Goal: Check status: Check status

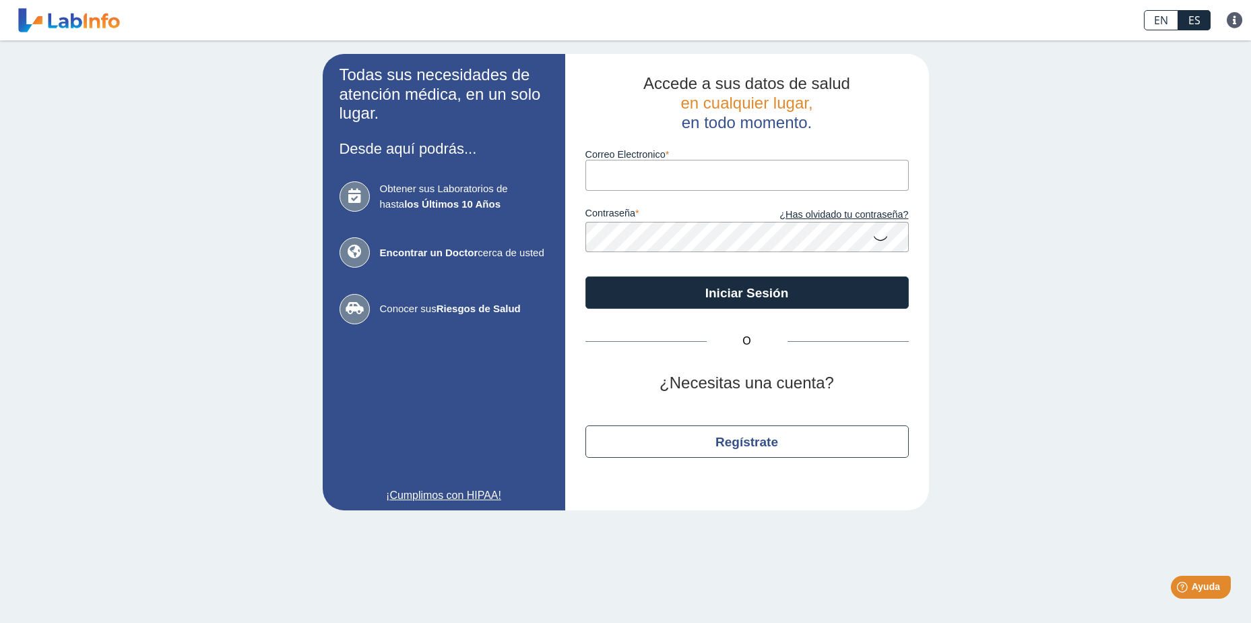
click at [597, 179] on input "Correo Electronico" at bounding box center [746, 175] width 323 height 30
type input "pedro.mounier@ddec.pr.gov"
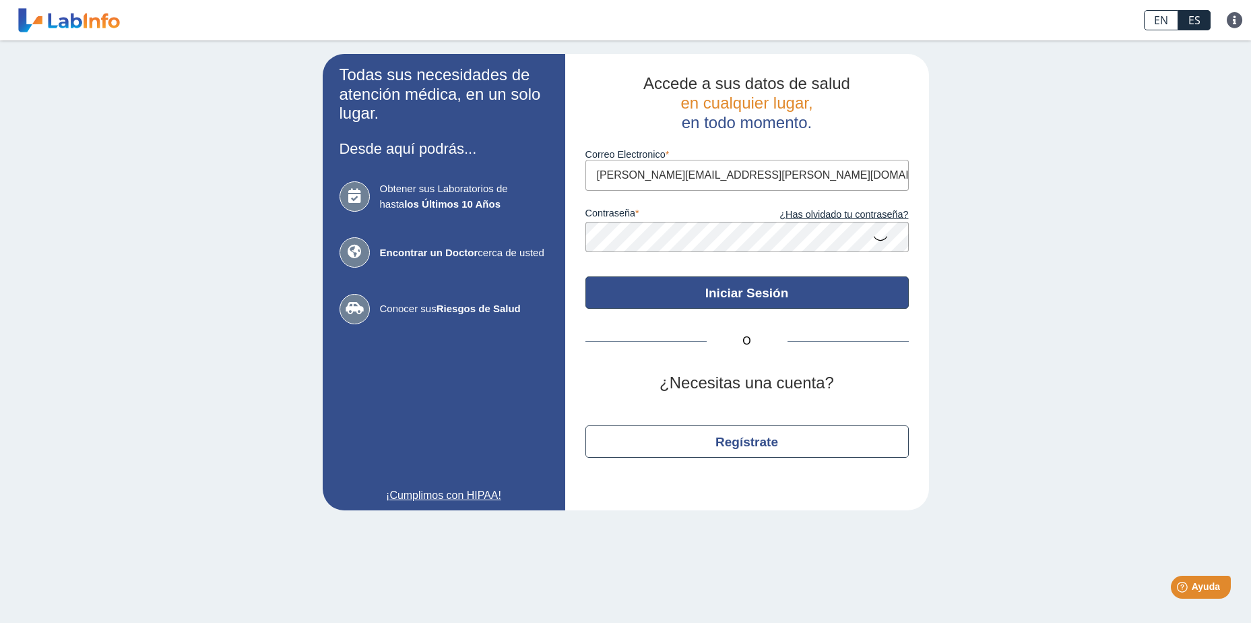
click at [751, 292] on button "Iniciar Sesión" at bounding box center [746, 292] width 323 height 32
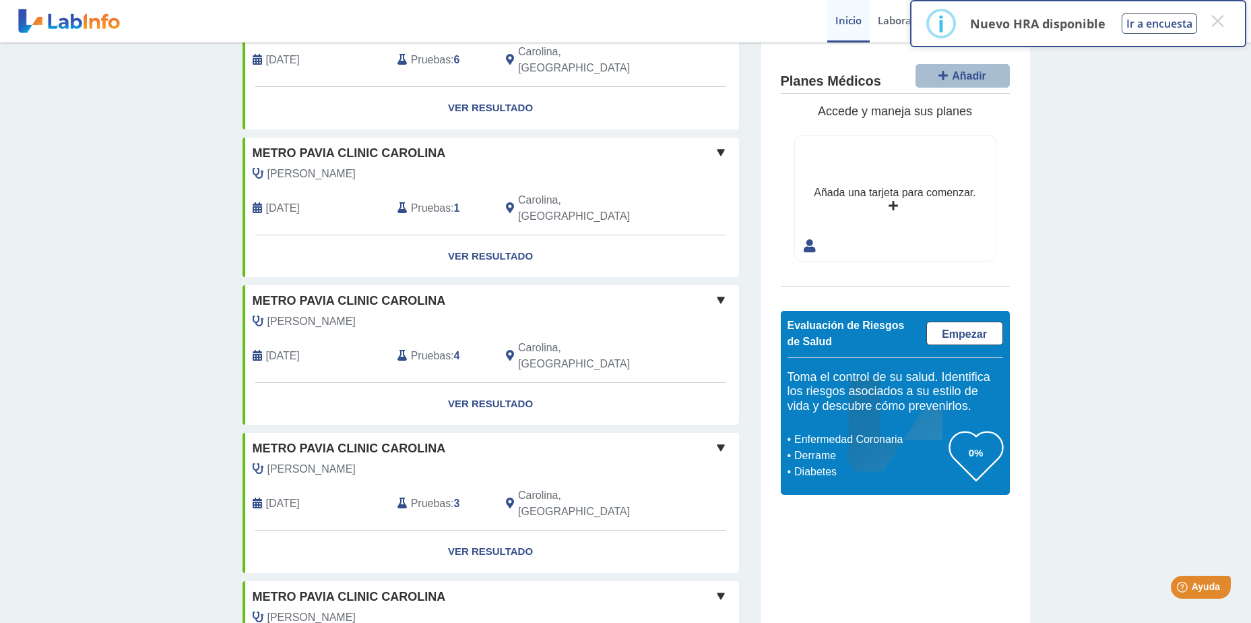
scroll to position [916, 0]
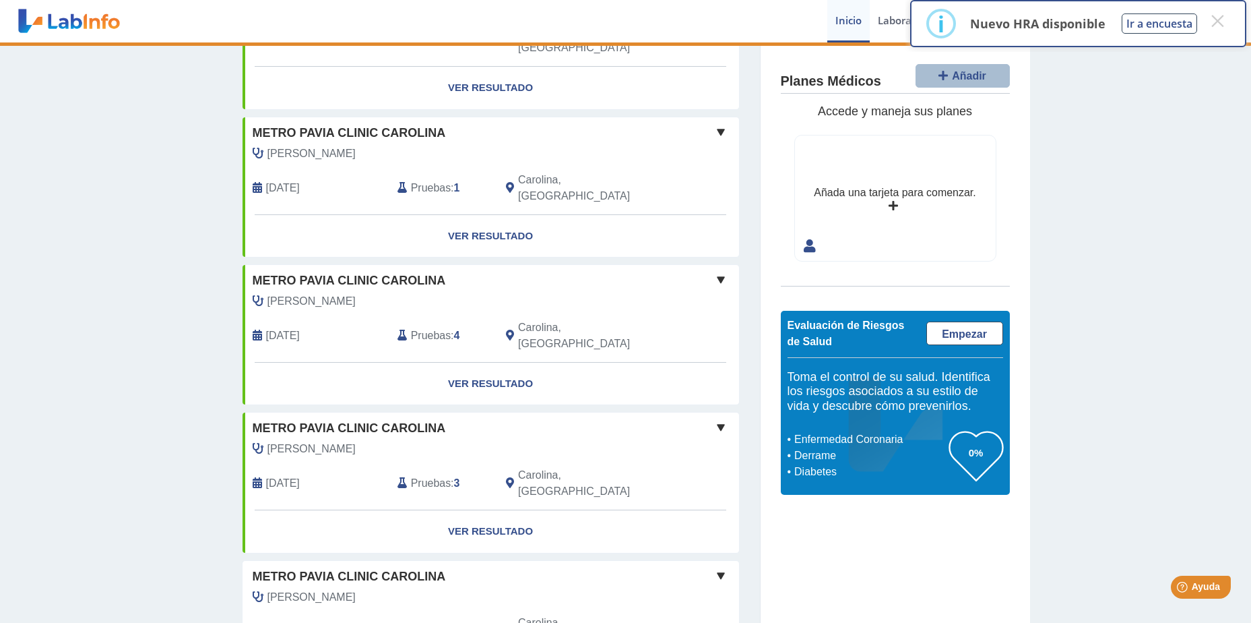
click at [486, 510] on link "Ver Resultado" at bounding box center [491, 531] width 497 height 42
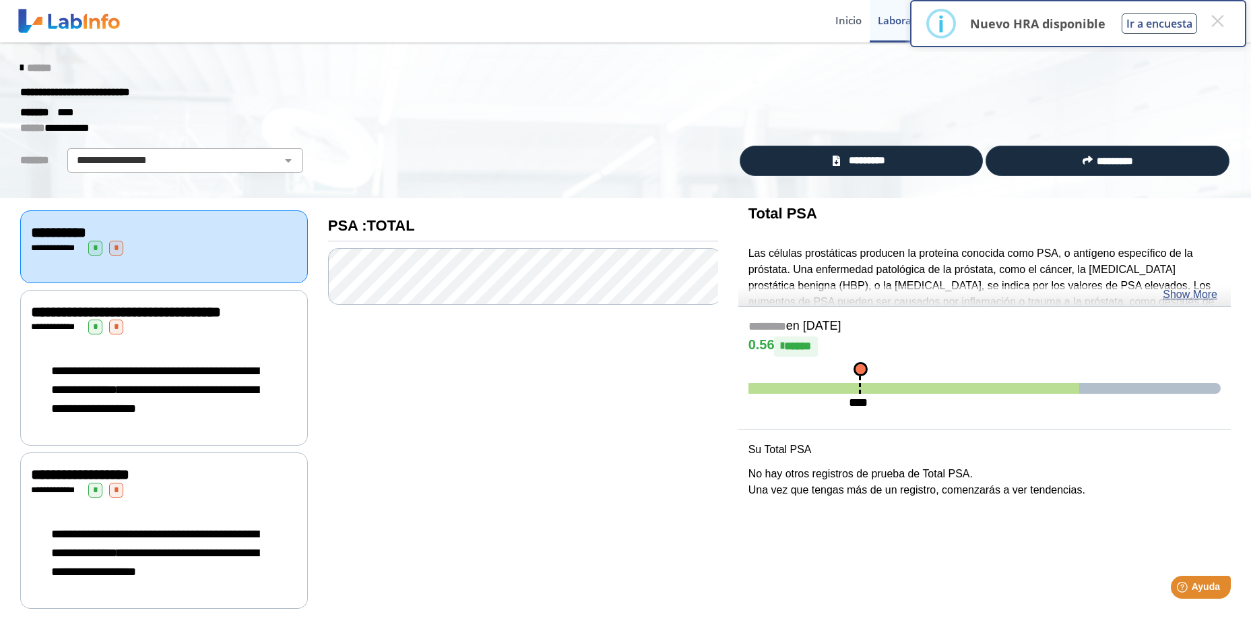
scroll to position [19, 0]
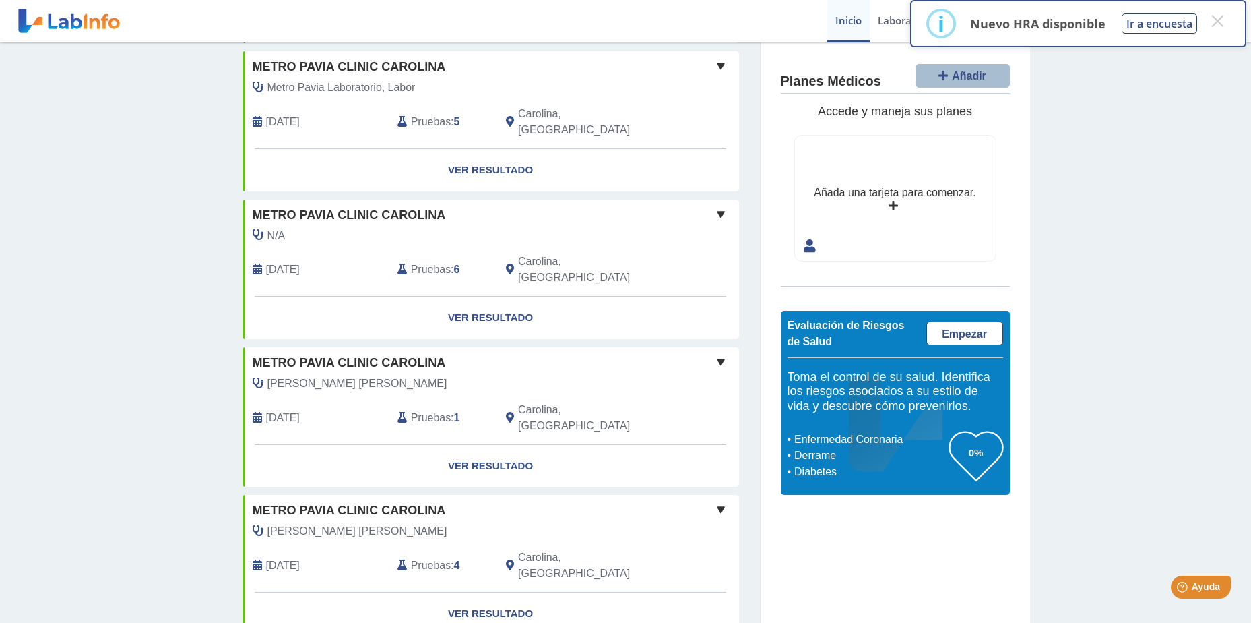
scroll to position [676, 0]
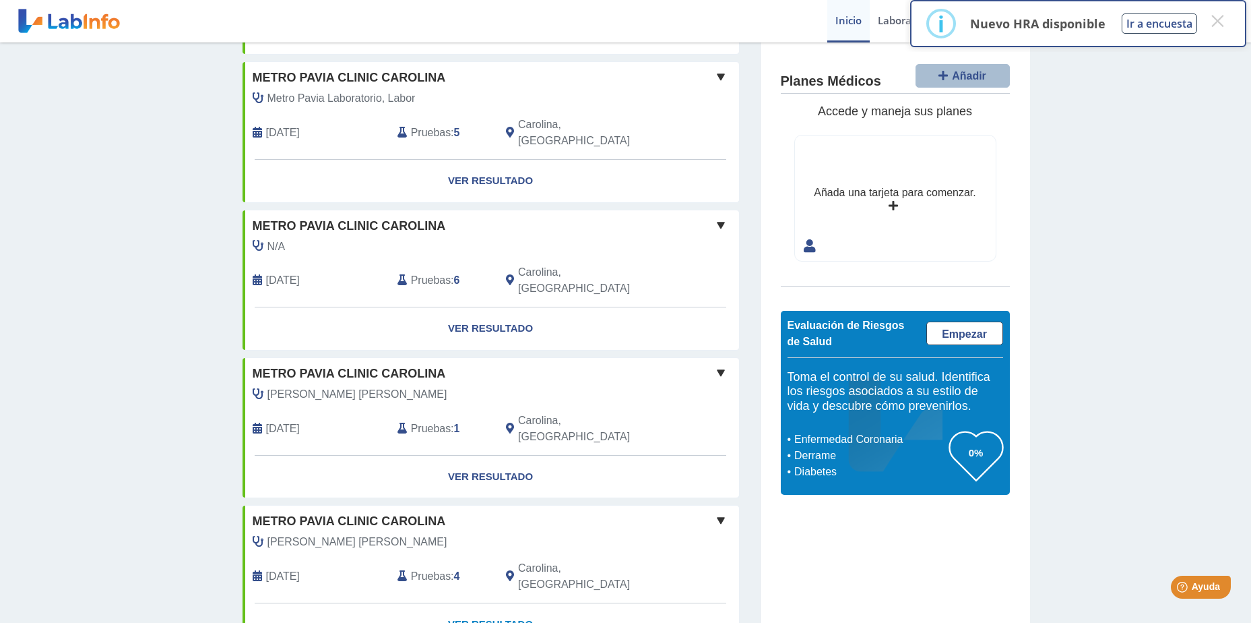
click at [476, 603] on link "Ver Resultado" at bounding box center [491, 624] width 497 height 42
click at [478, 603] on link "Ver Resultado" at bounding box center [491, 624] width 497 height 42
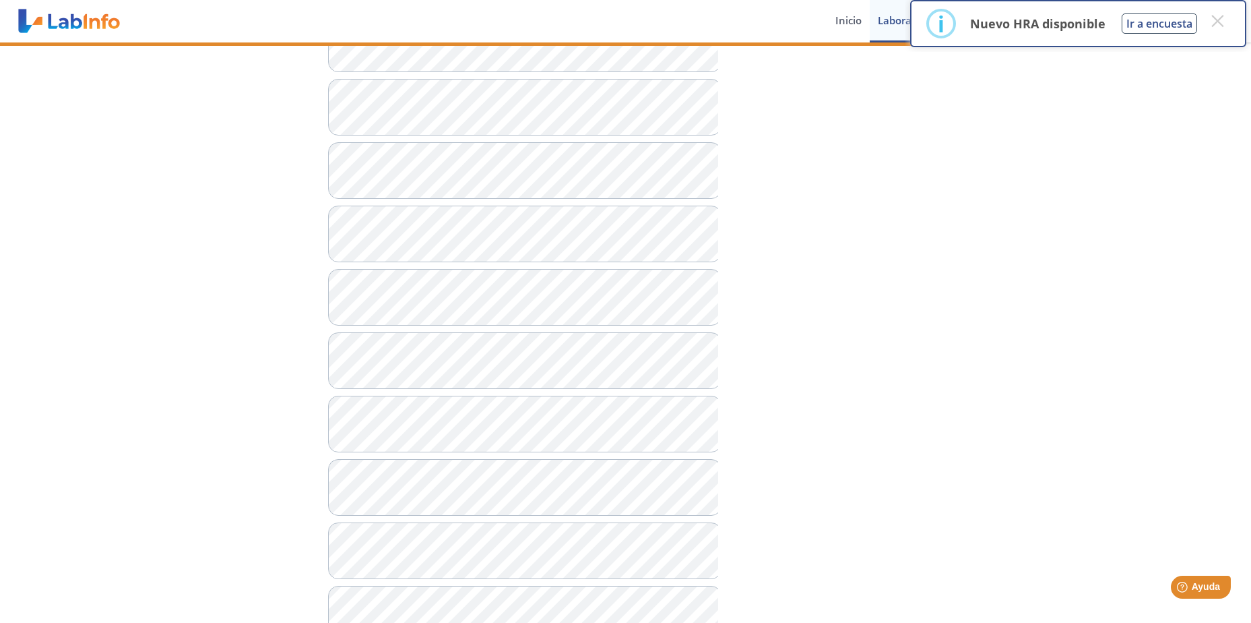
scroll to position [692, 0]
